Goal: Complete application form

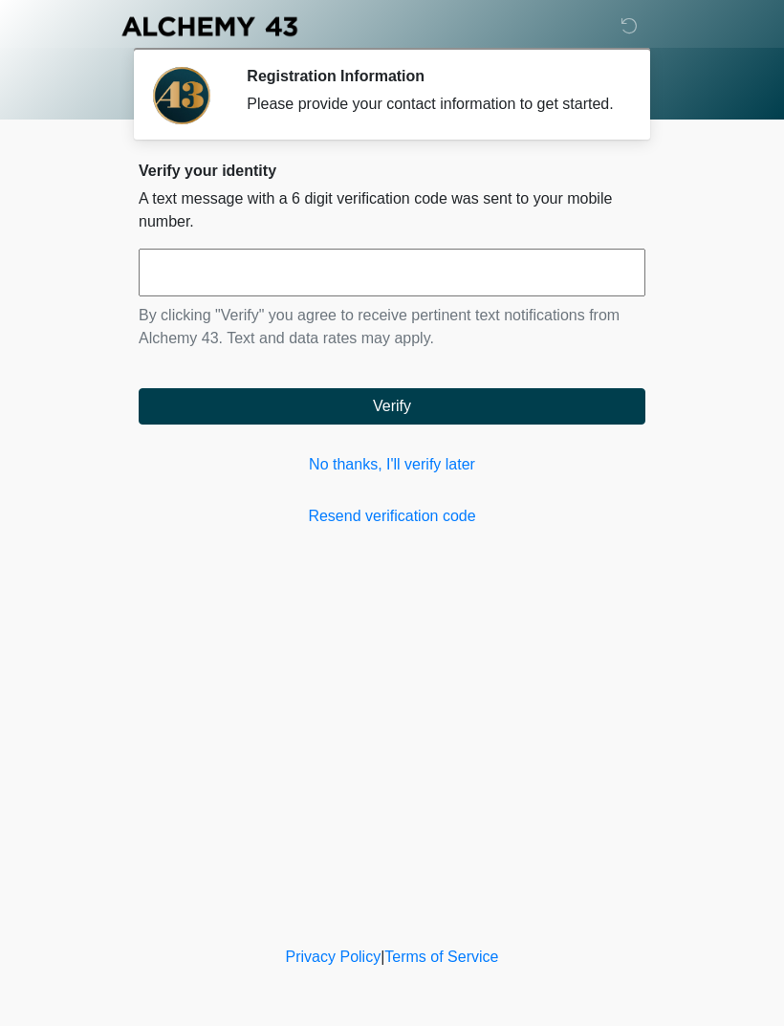
click at [588, 290] on input "text" at bounding box center [392, 273] width 507 height 48
type input "******"
click at [583, 424] on button "Verify" at bounding box center [392, 406] width 507 height 36
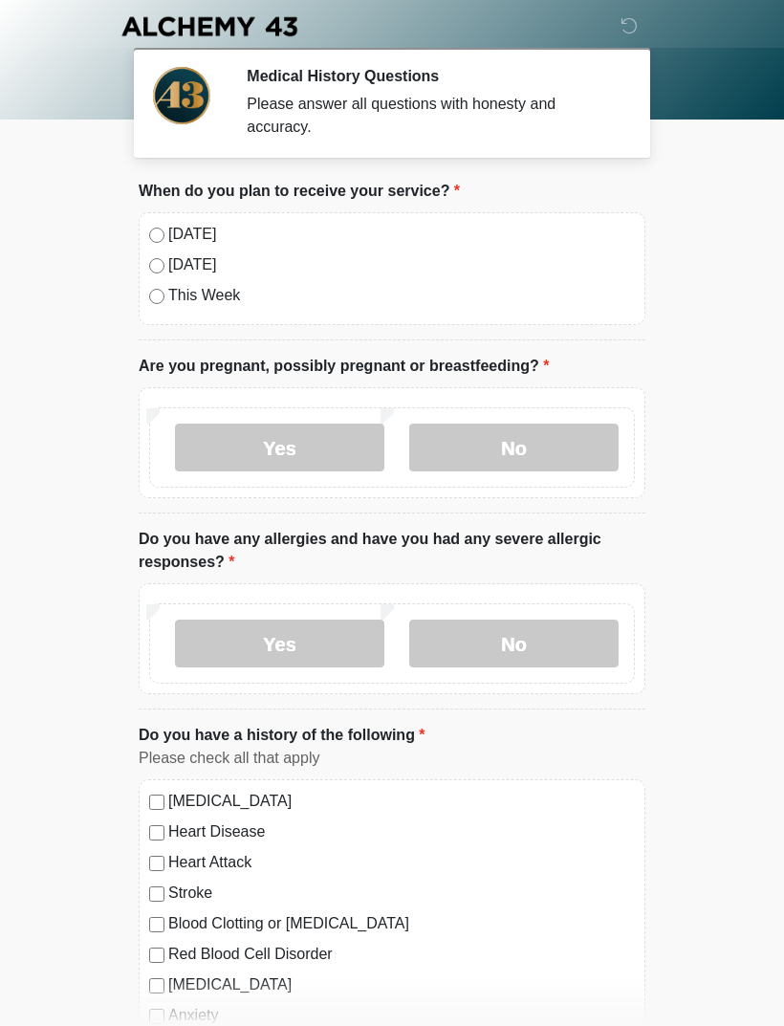
click at [207, 229] on label "[DATE]" at bounding box center [401, 234] width 466 height 23
click at [512, 451] on label "No" at bounding box center [513, 447] width 209 height 48
click at [557, 630] on label "No" at bounding box center [513, 643] width 209 height 48
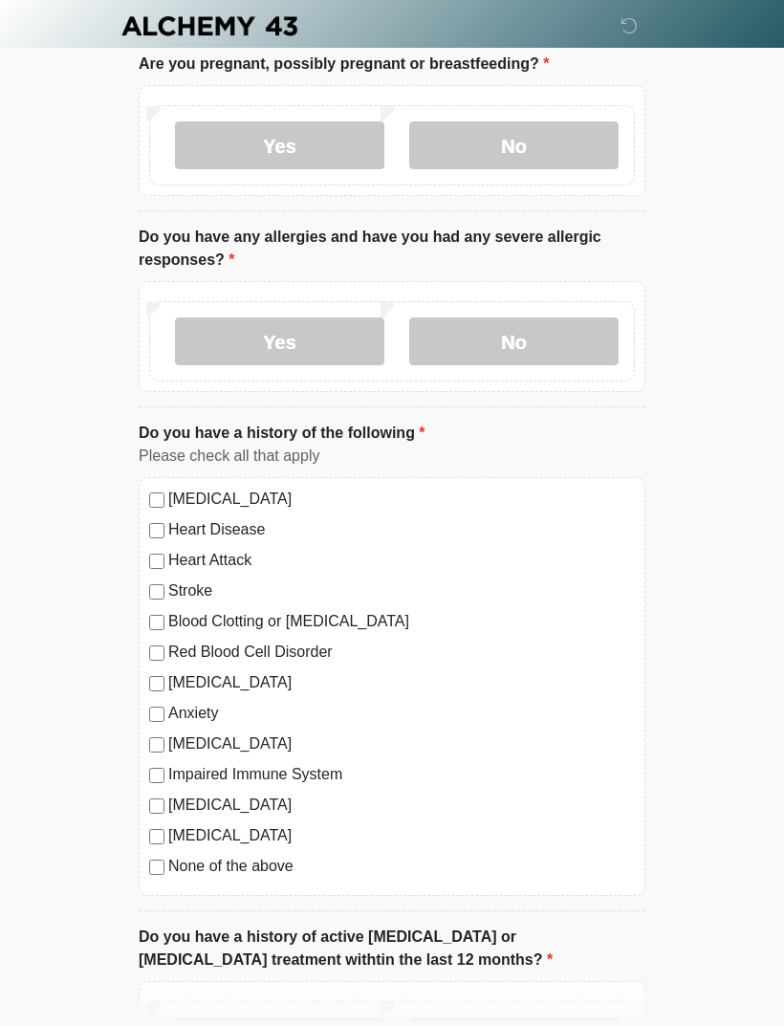
scroll to position [302, 0]
click at [156, 697] on div "[MEDICAL_DATA] Heart Disease Heart Attack Stroke Blood Clotting or [MEDICAL_DAT…" at bounding box center [392, 686] width 507 height 419
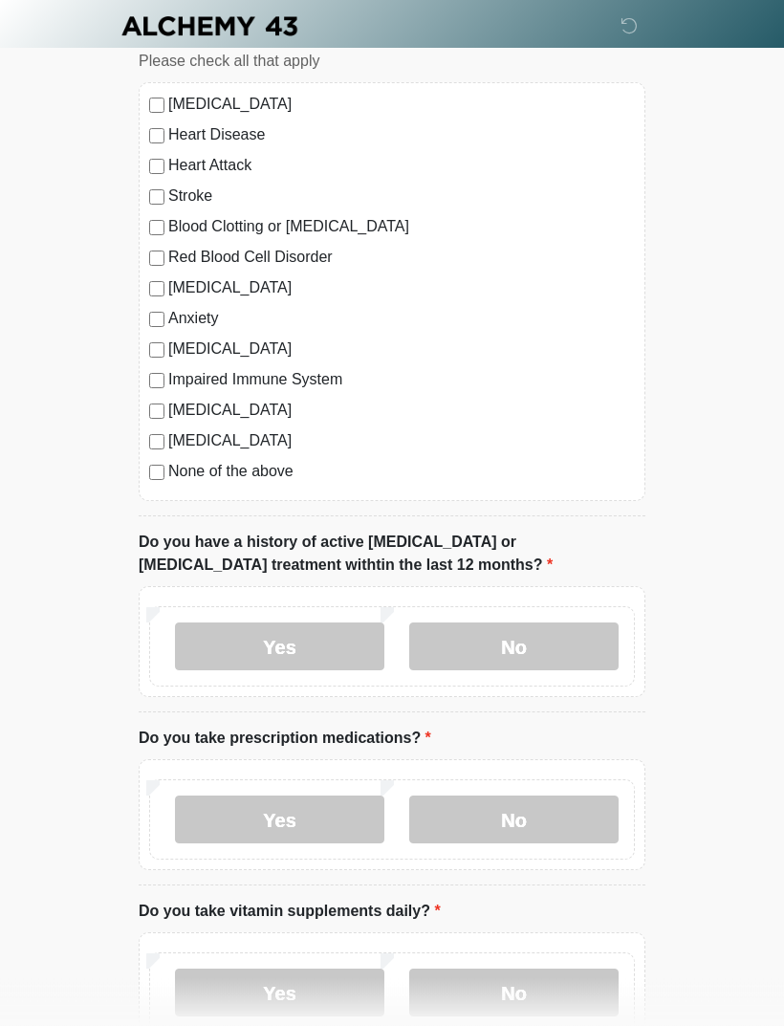
scroll to position [698, 0]
click at [592, 639] on label "No" at bounding box center [513, 645] width 209 height 48
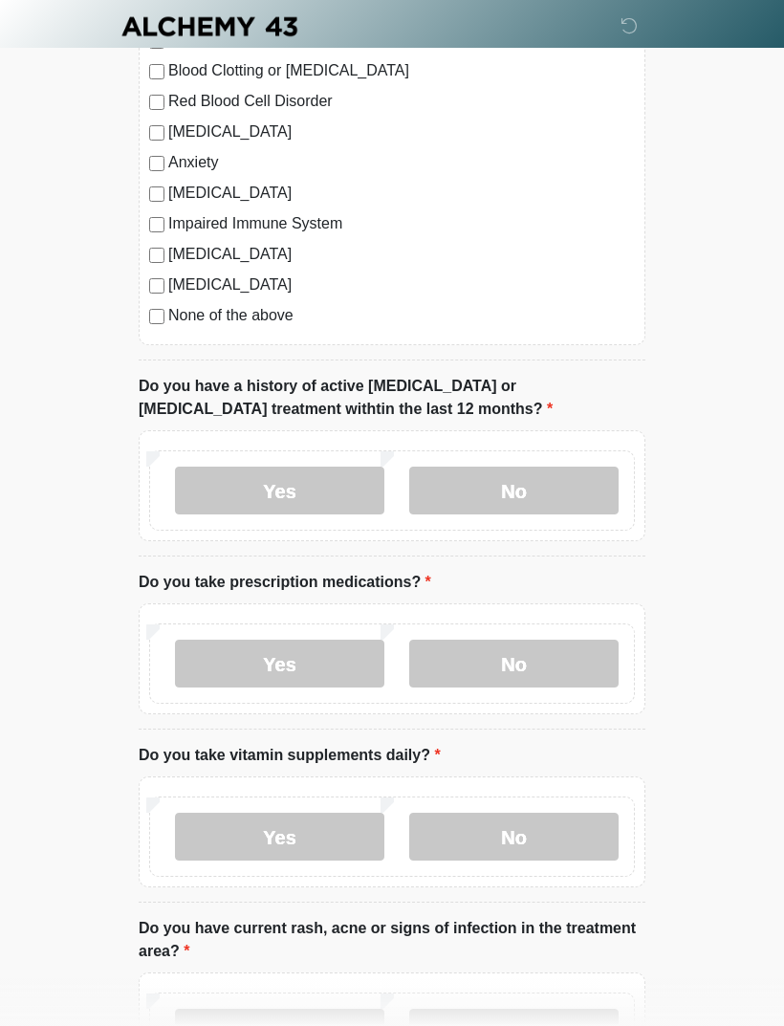
scroll to position [853, 0]
click at [352, 655] on label "Yes" at bounding box center [279, 663] width 209 height 48
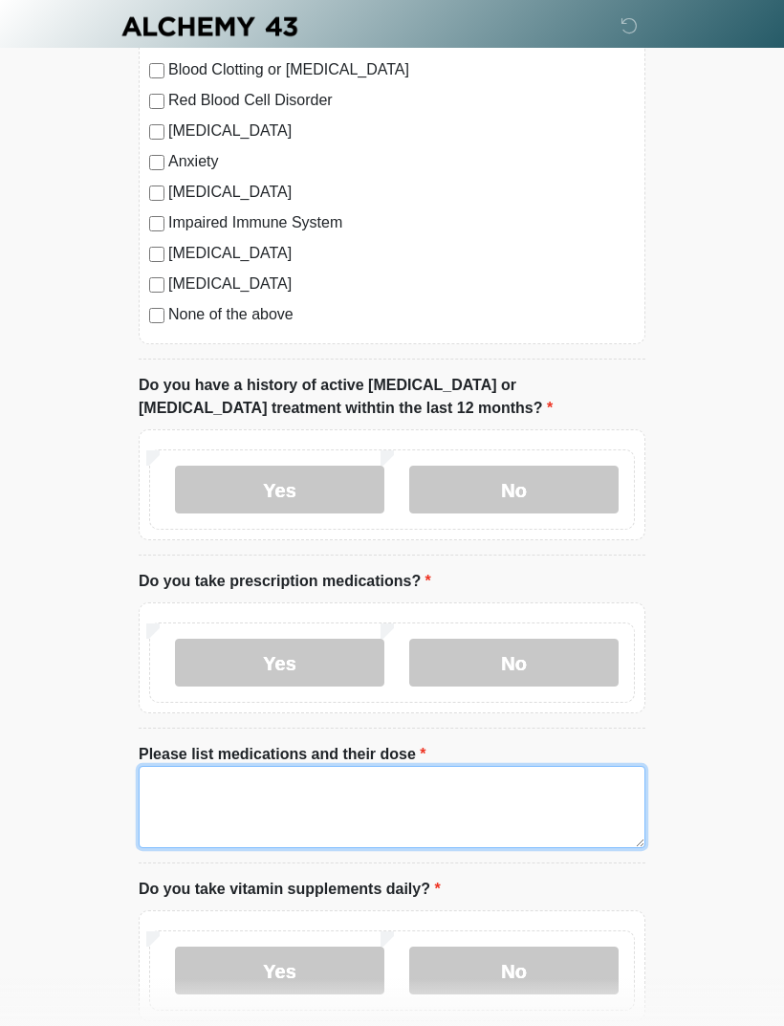
click at [175, 801] on textarea "Please list medications and their dose" at bounding box center [392, 807] width 507 height 82
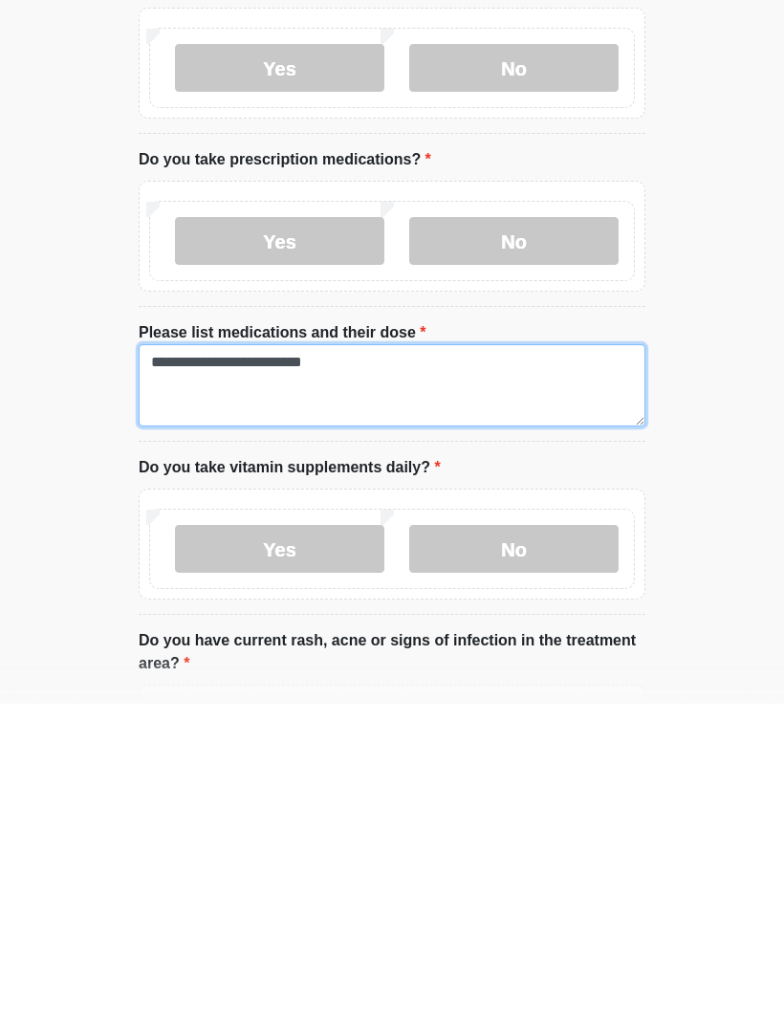
type textarea "**********"
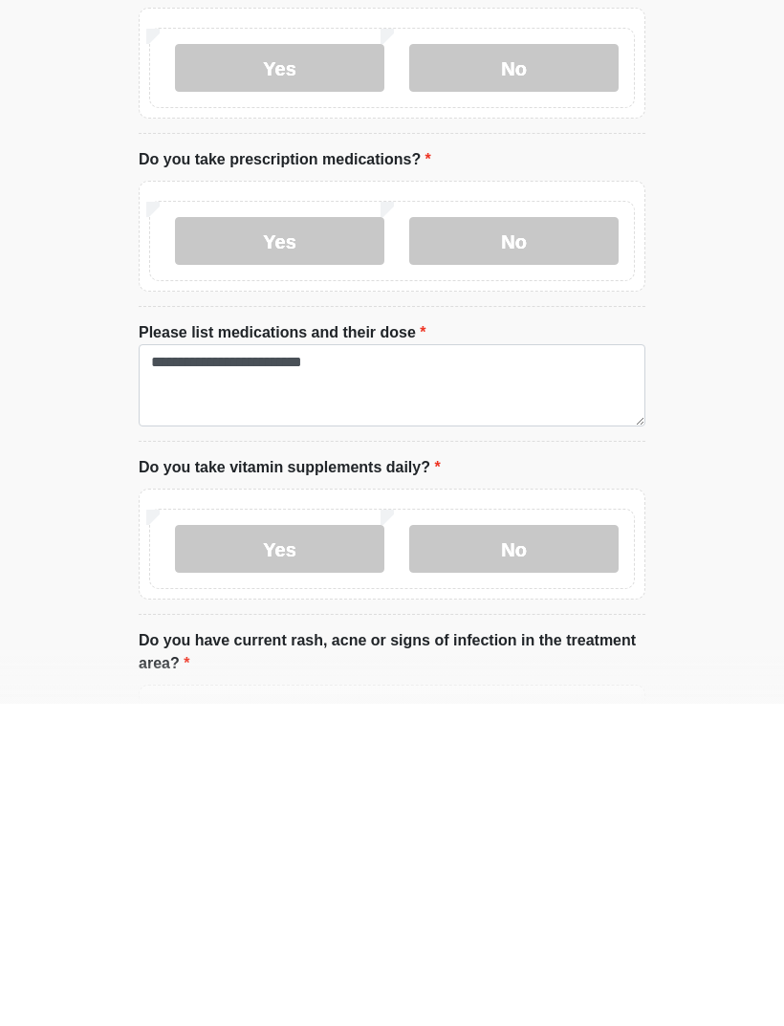
click at [336, 847] on label "Yes" at bounding box center [279, 871] width 209 height 48
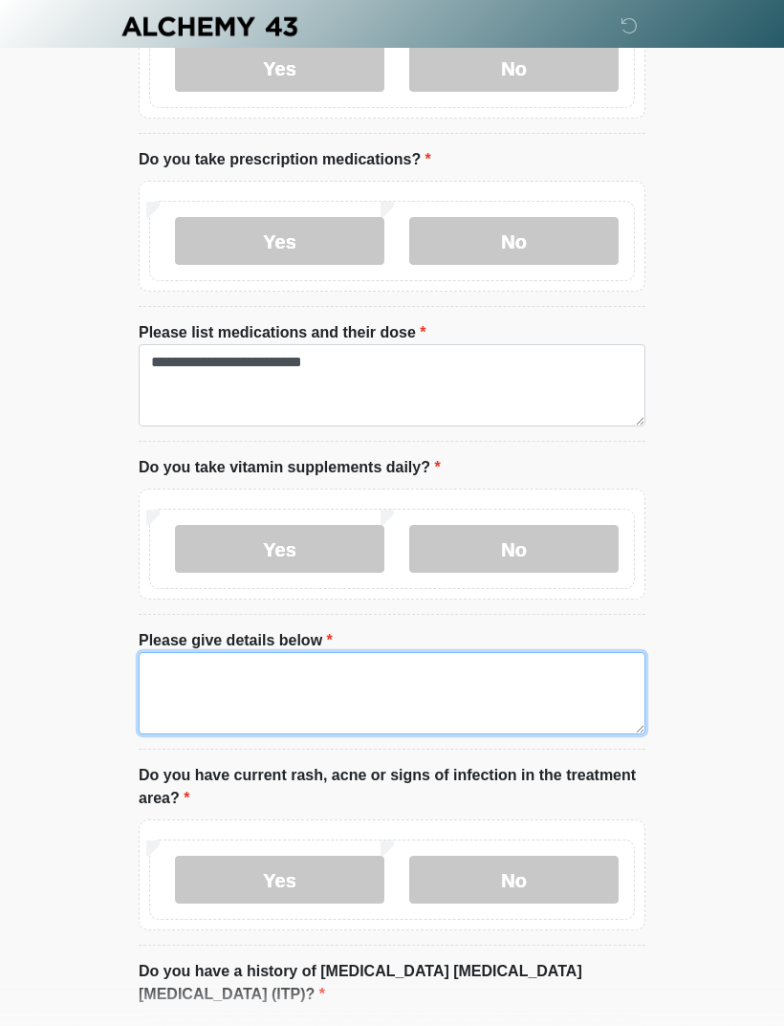
click at [516, 688] on textarea "Please give details below" at bounding box center [392, 693] width 507 height 82
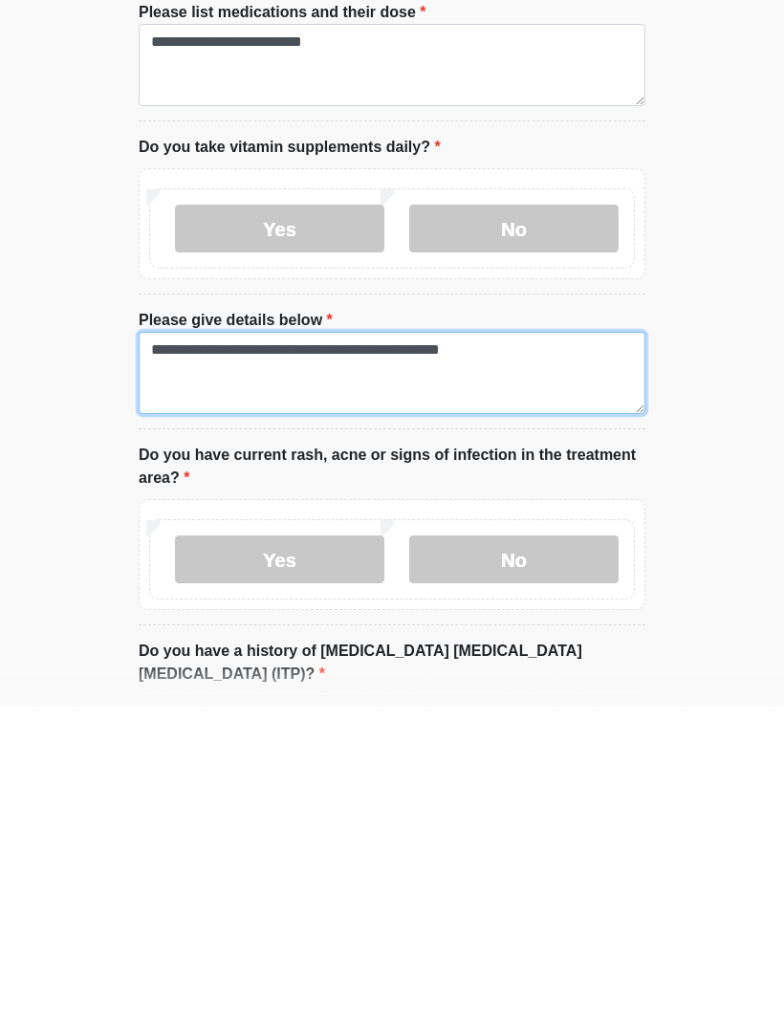
type textarea "**********"
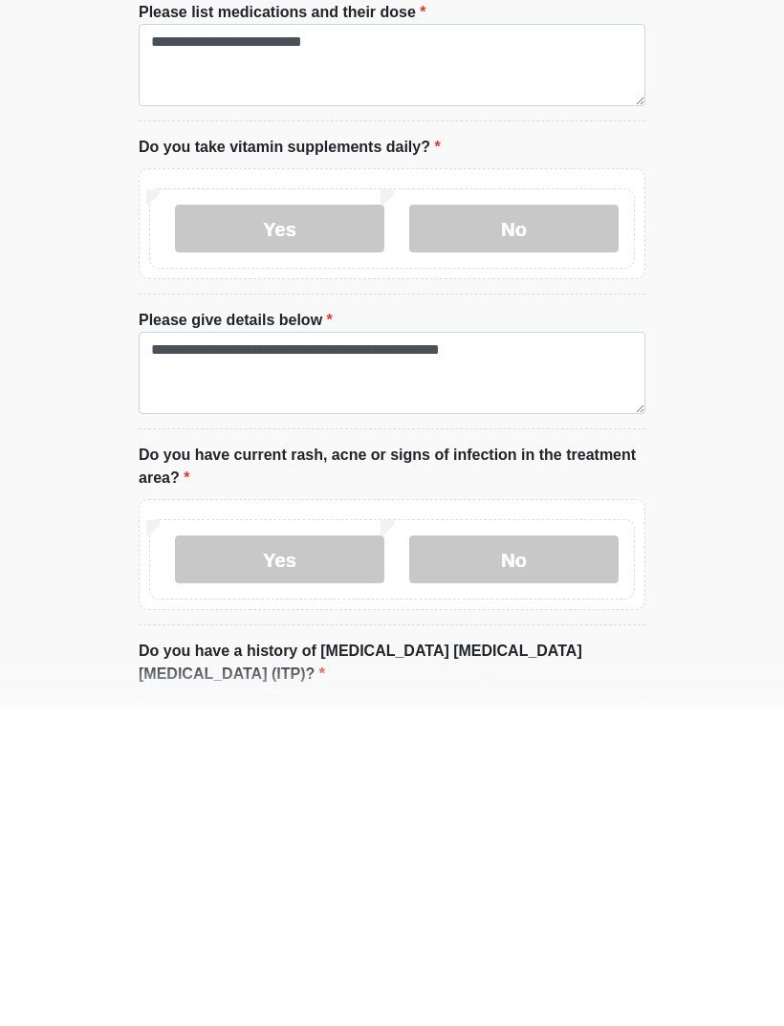
click at [502, 856] on label "No" at bounding box center [513, 880] width 209 height 48
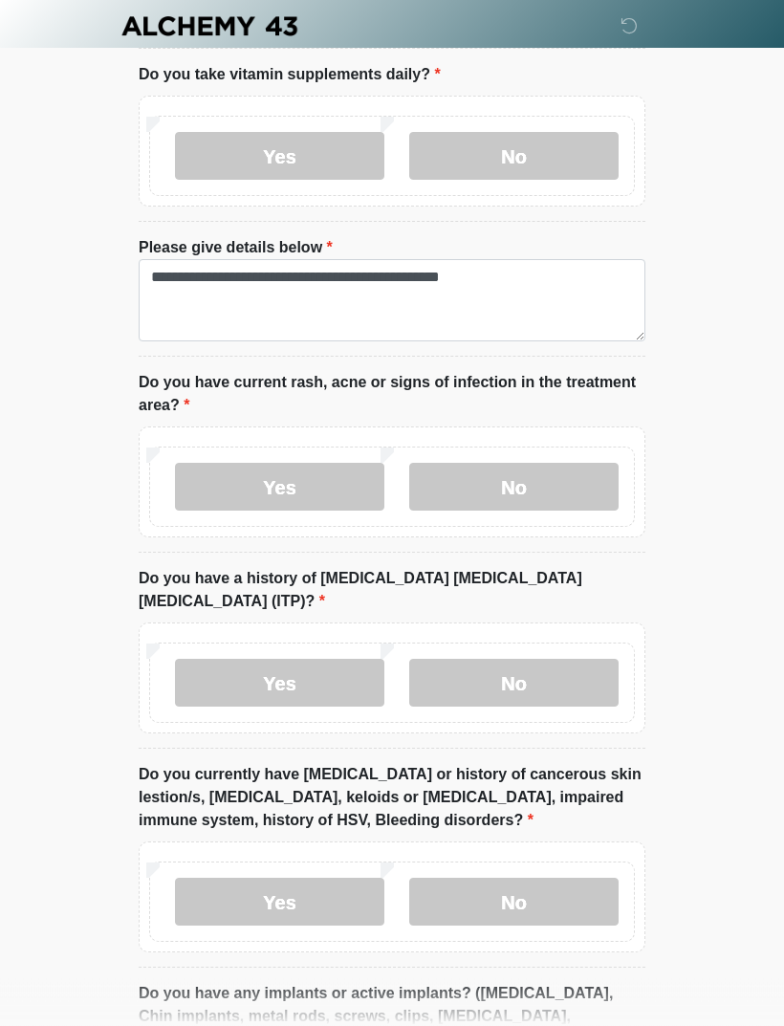
scroll to position [1689, 0]
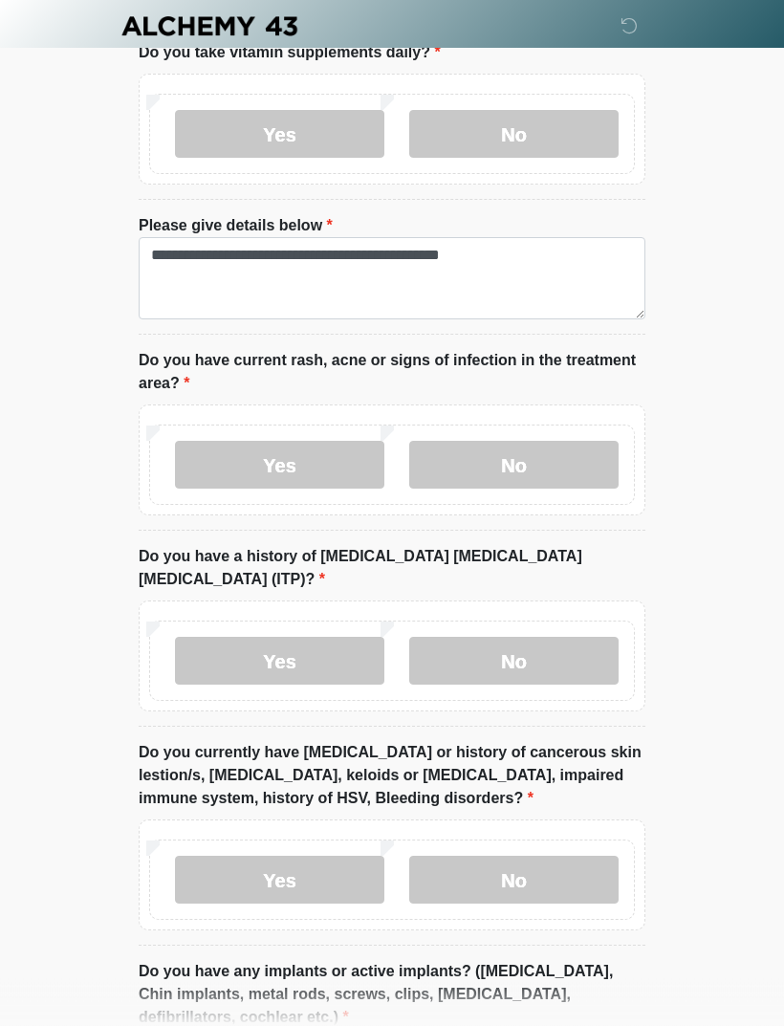
click at [576, 638] on label "No" at bounding box center [513, 662] width 209 height 48
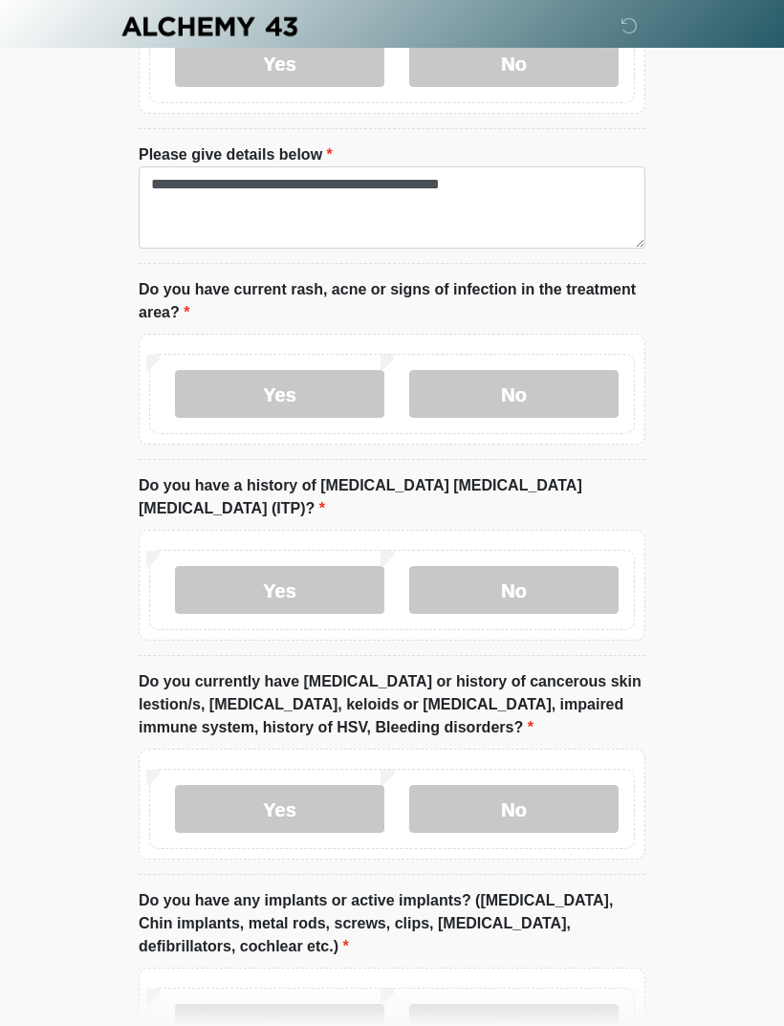
scroll to position [1806, 0]
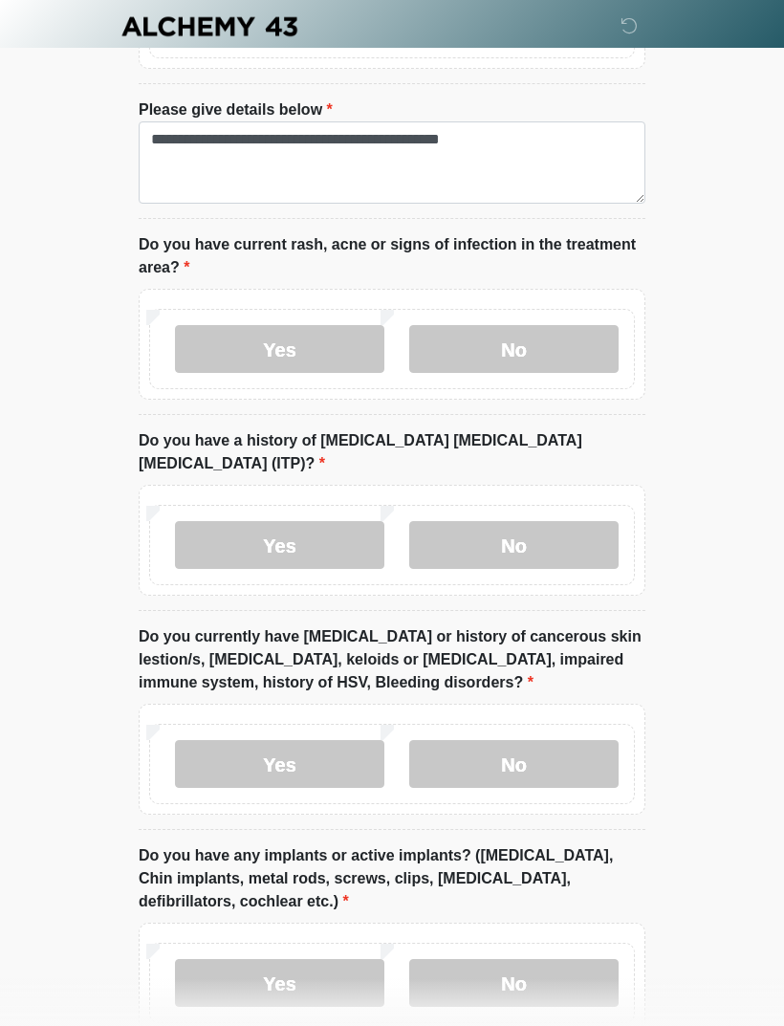
click at [577, 740] on label "No" at bounding box center [513, 764] width 209 height 48
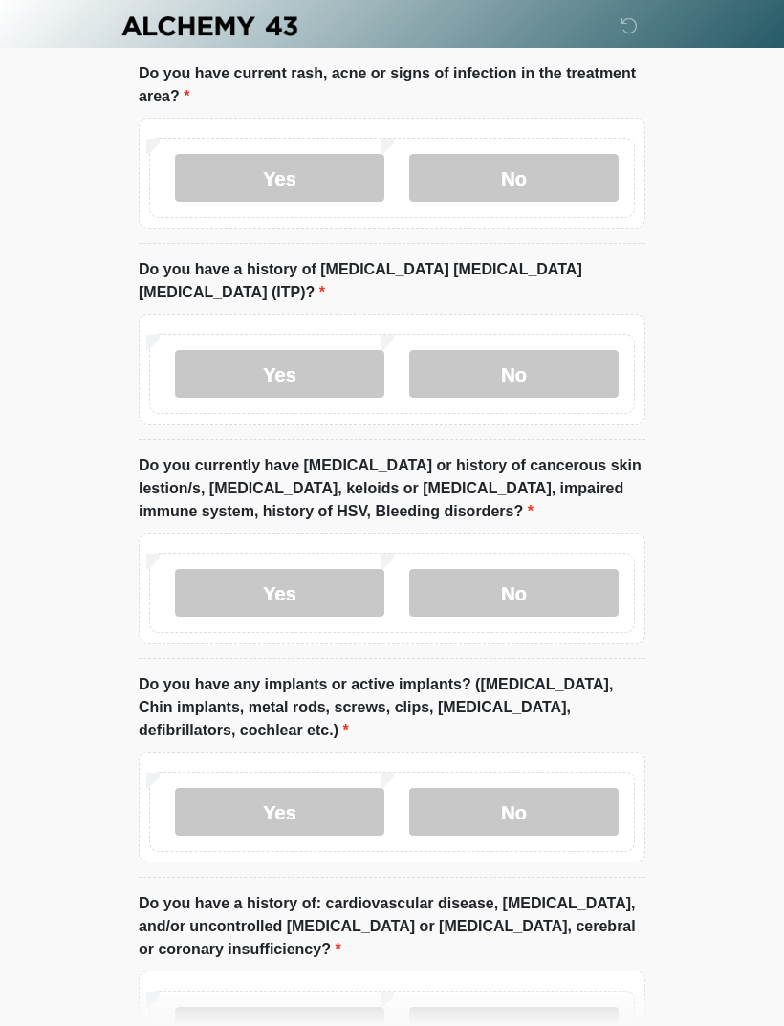
scroll to position [2025, 0]
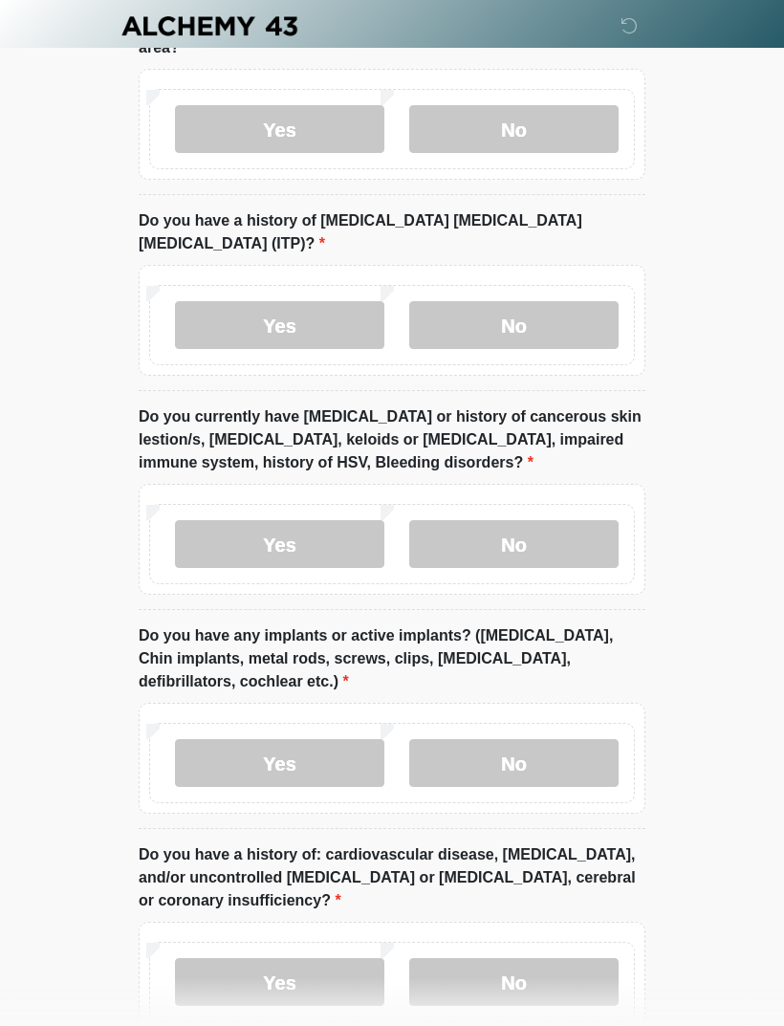
click at [580, 740] on label "No" at bounding box center [513, 764] width 209 height 48
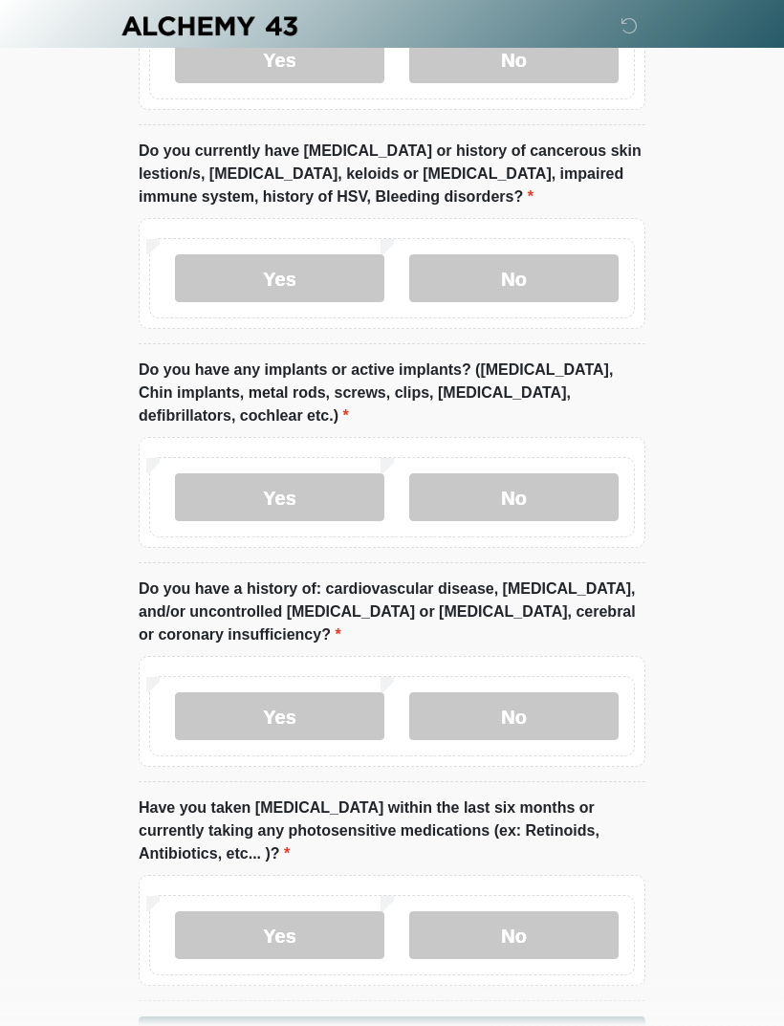
scroll to position [2315, 0]
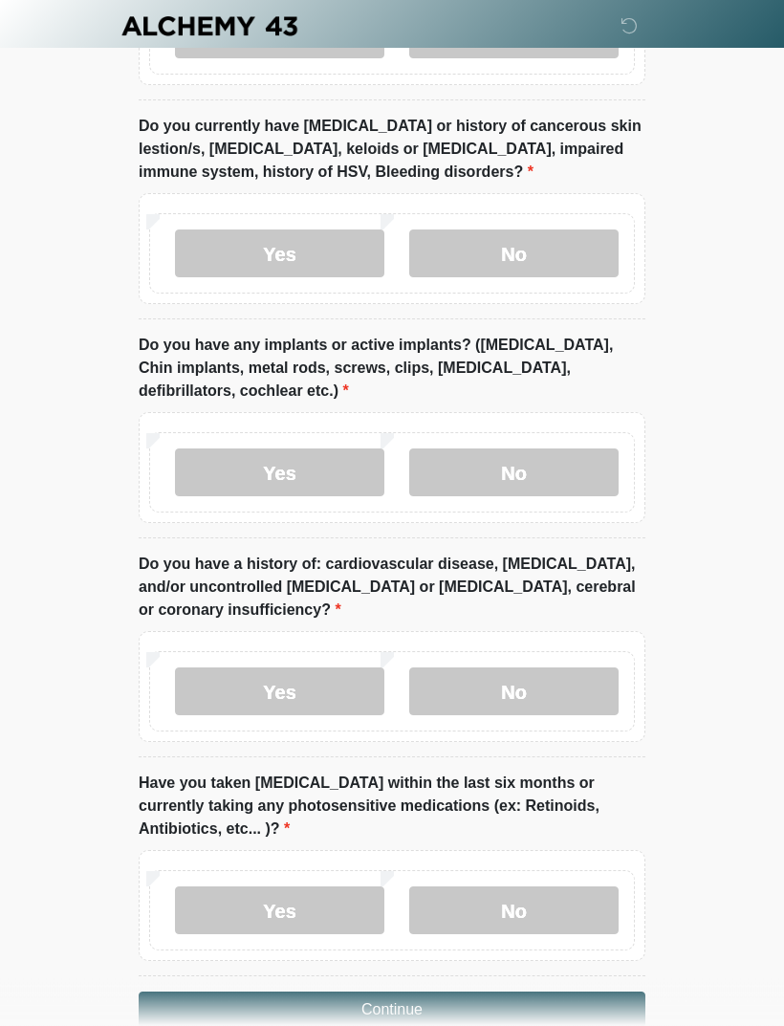
click at [554, 668] on label "No" at bounding box center [513, 692] width 209 height 48
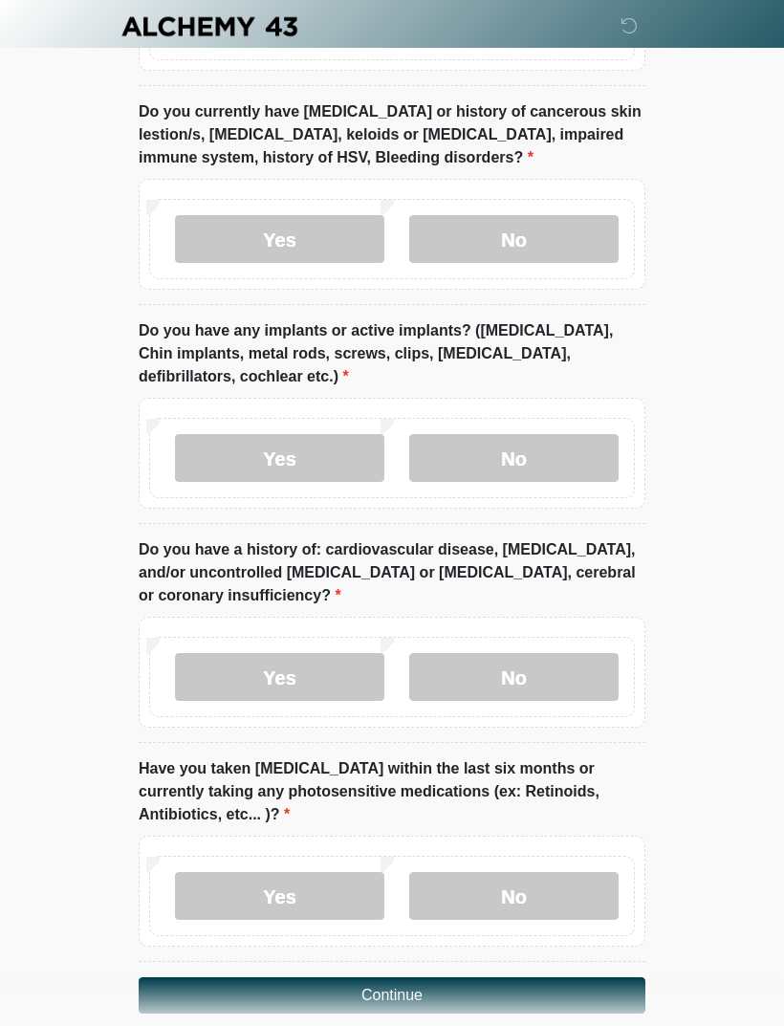
click at [535, 872] on label "No" at bounding box center [513, 896] width 209 height 48
click at [586, 977] on button "Continue" at bounding box center [392, 995] width 507 height 36
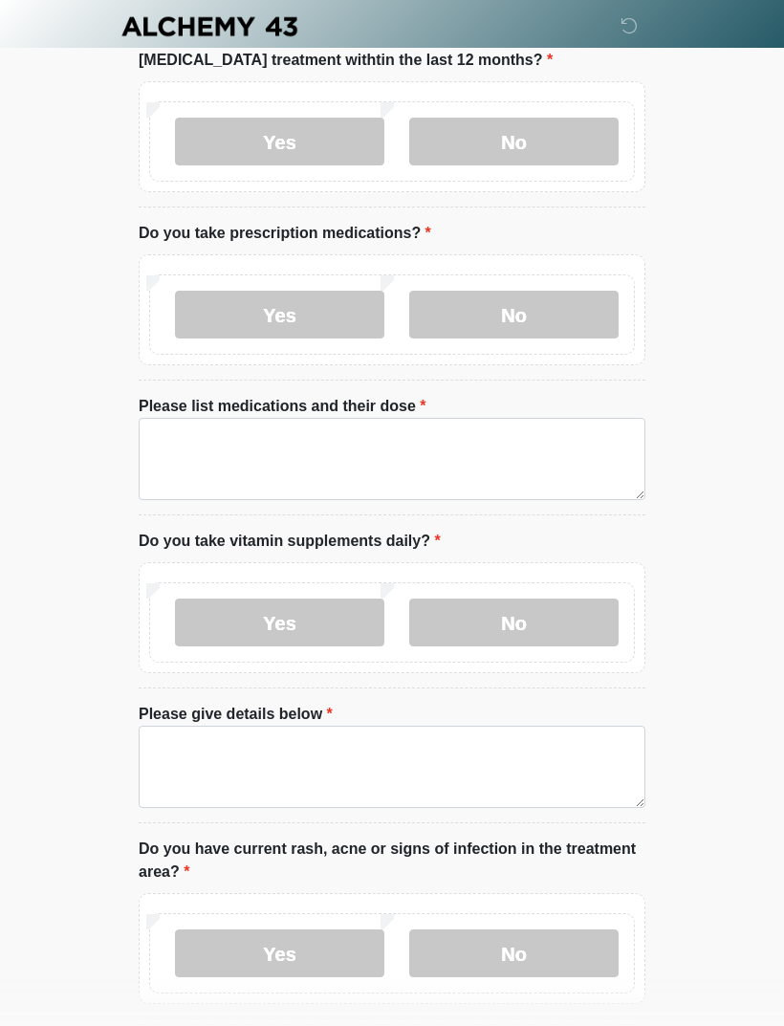
scroll to position [0, 0]
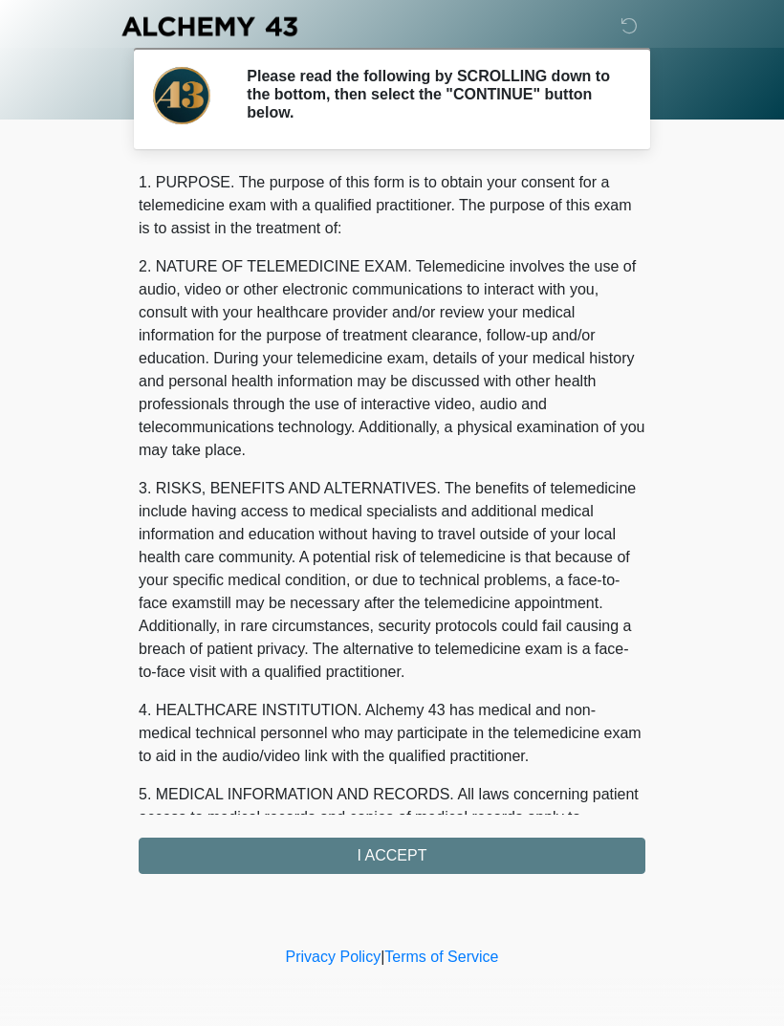
click at [582, 863] on div "1. PURPOSE. The purpose of this form is to obtain your consent for a telemedici…" at bounding box center [392, 522] width 507 height 703
click at [550, 861] on div "1. PURPOSE. The purpose of this form is to obtain your consent for a telemedici…" at bounding box center [392, 522] width 507 height 703
click at [462, 846] on div "1. PURPOSE. The purpose of this form is to obtain your consent for a telemedici…" at bounding box center [392, 522] width 507 height 703
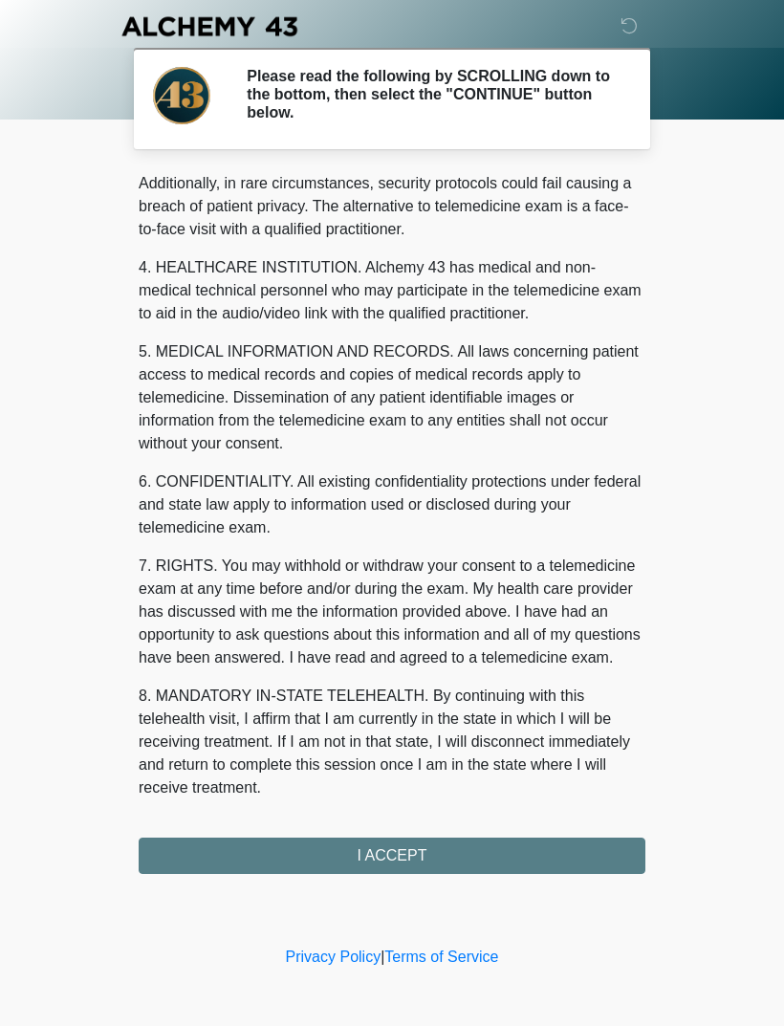
scroll to position [466, 0]
click at [425, 856] on button "I ACCEPT" at bounding box center [392, 855] width 507 height 36
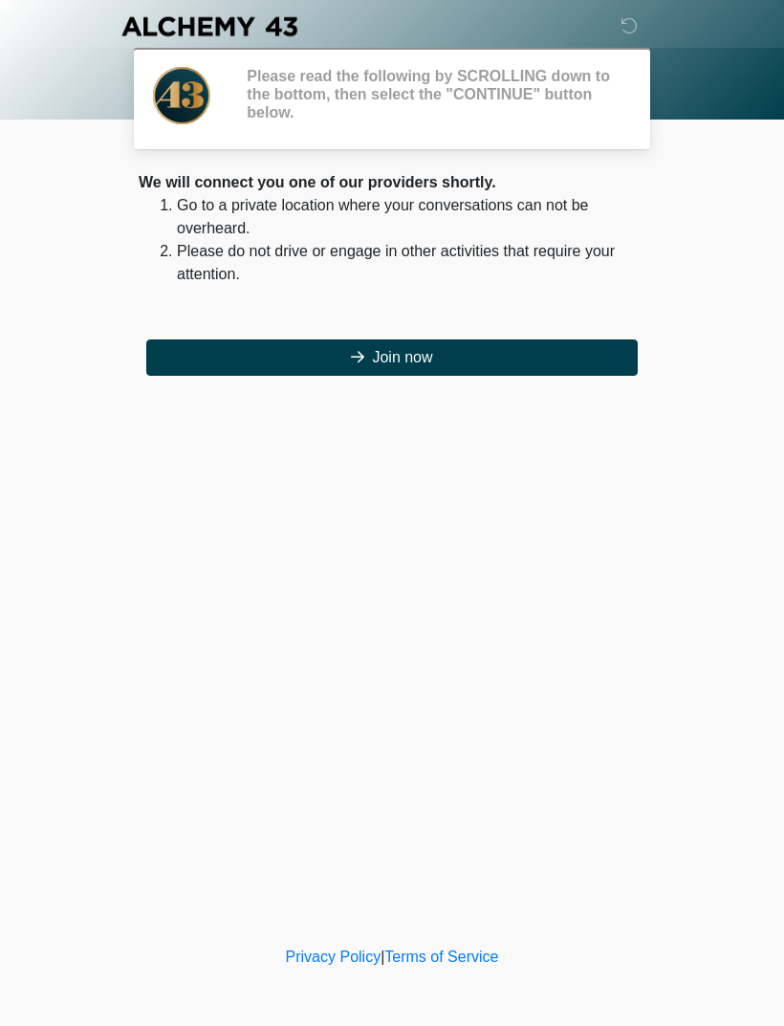
click at [542, 721] on div "‎ ‎ ‎ ‎ Please read the following by SCROLLING down to the bottom, then select …" at bounding box center [392, 470] width 574 height 903
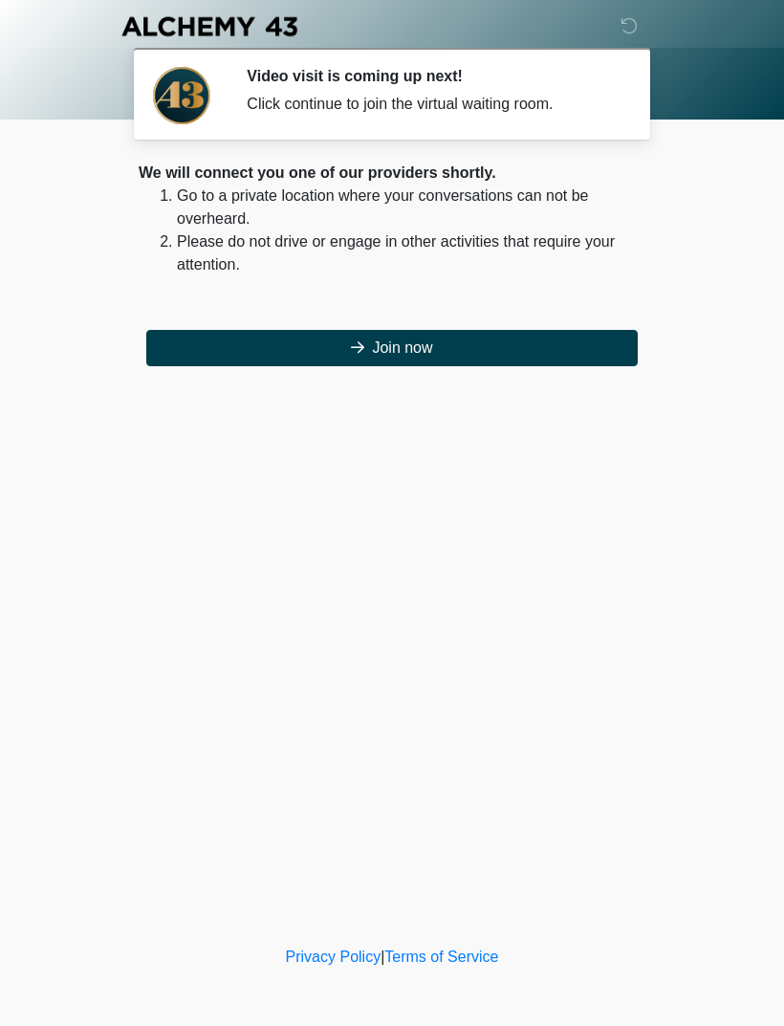
click at [557, 357] on button "Join now" at bounding box center [391, 348] width 491 height 36
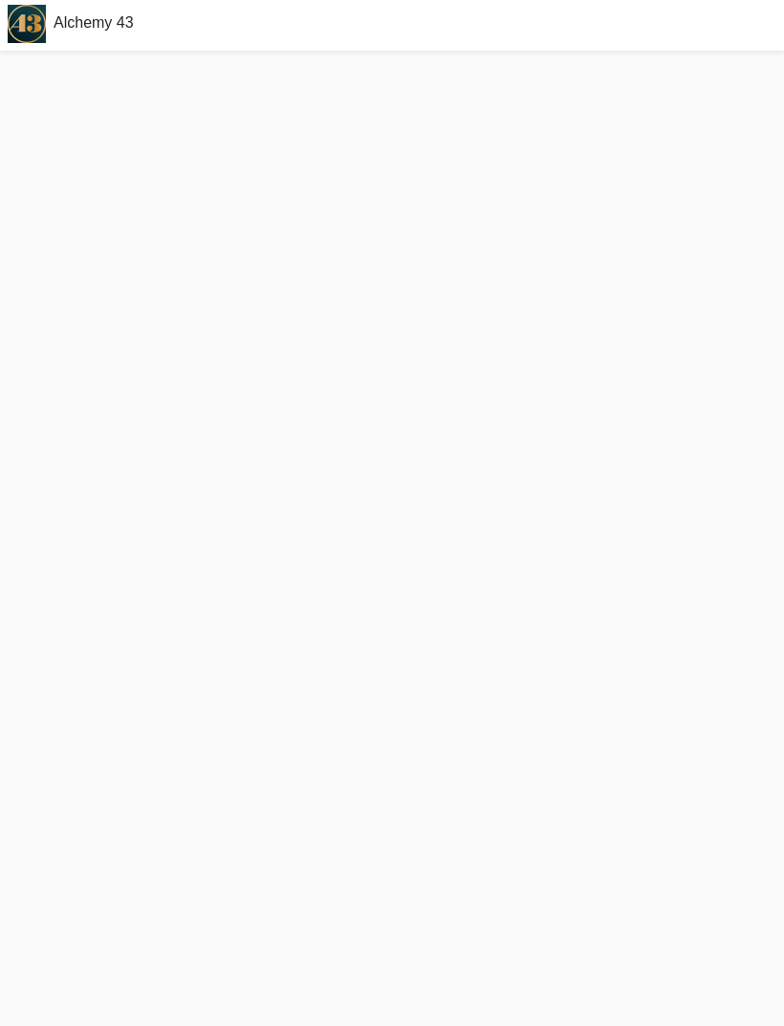
scroll to position [6, 0]
